Goal: Use online tool/utility: Use online tool/utility

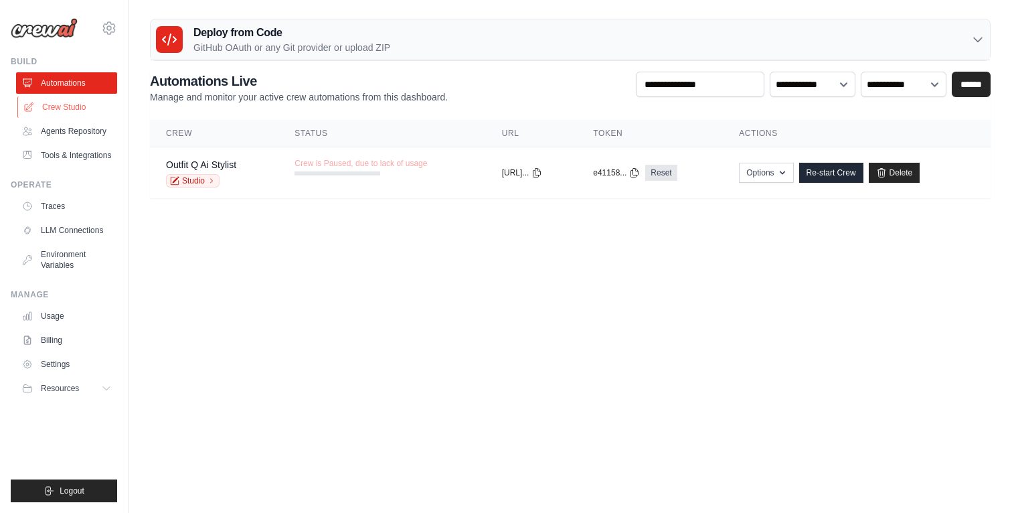
click at [58, 106] on link "Crew Studio" at bounding box center [67, 106] width 101 height 21
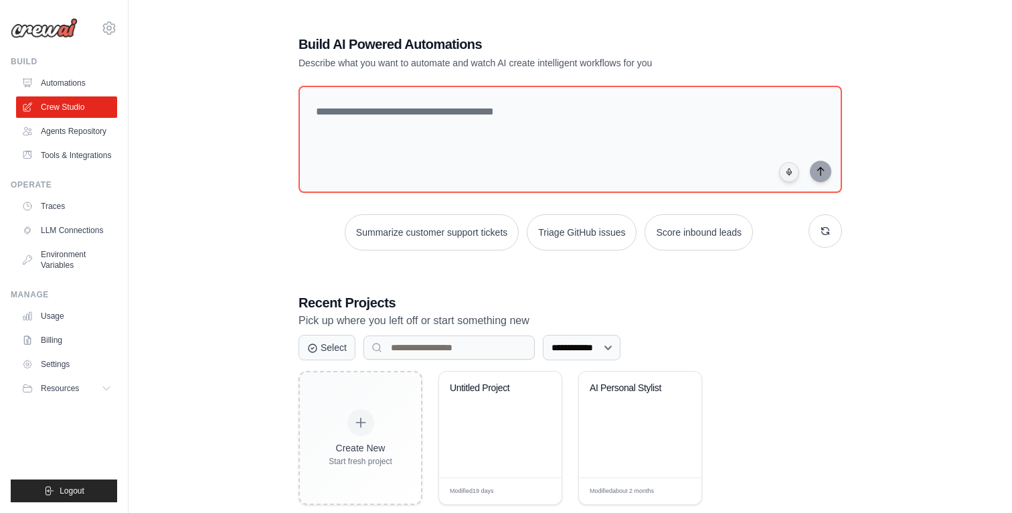
scroll to position [27, 0]
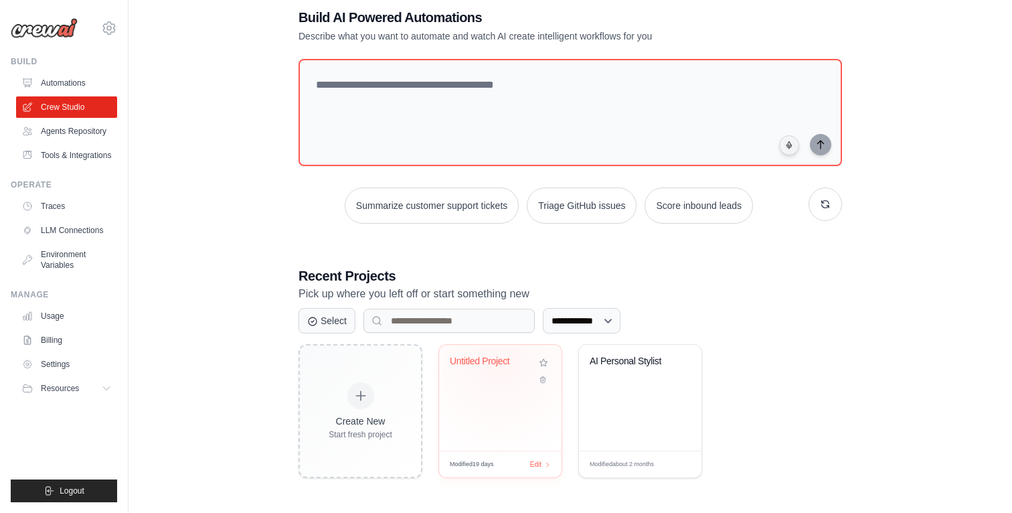
click at [499, 363] on div "Untitled Project" at bounding box center [490, 361] width 81 height 12
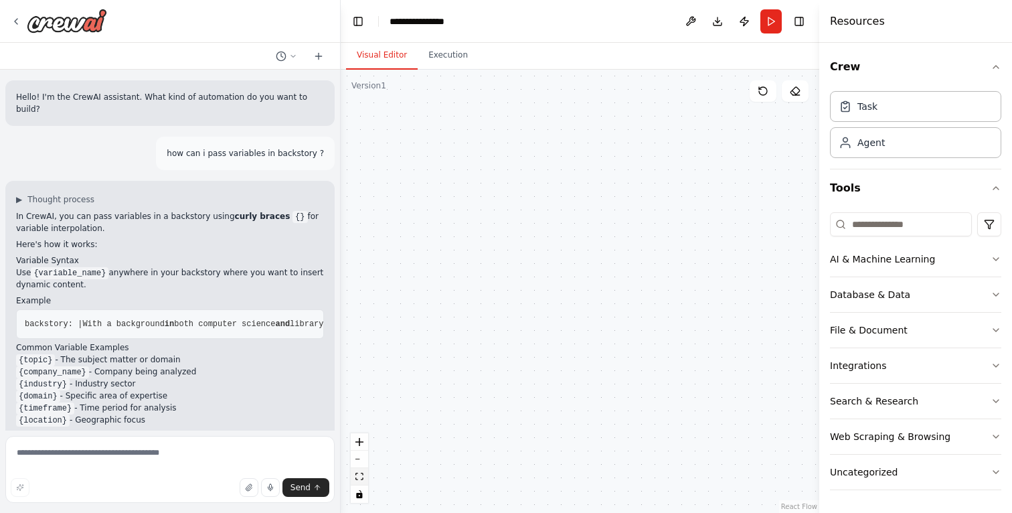
click at [359, 471] on button "fit view" at bounding box center [359, 476] width 17 height 17
drag, startPoint x: 746, startPoint y: 224, endPoint x: 740, endPoint y: 420, distance: 196.9
click at [742, 420] on div "If insufficient information exists to create tasks, return a clarifying questio…" at bounding box center [727, 424] width 65 height 21
drag, startPoint x: 605, startPoint y: 338, endPoint x: 787, endPoint y: 246, distance: 203.9
click at [787, 246] on div ".deletable-edge-delete-btn { width: 20px; height: 20px; border: 0px solid #ffff…" at bounding box center [580, 291] width 479 height 443
